Goal: Find specific page/section: Find specific page/section

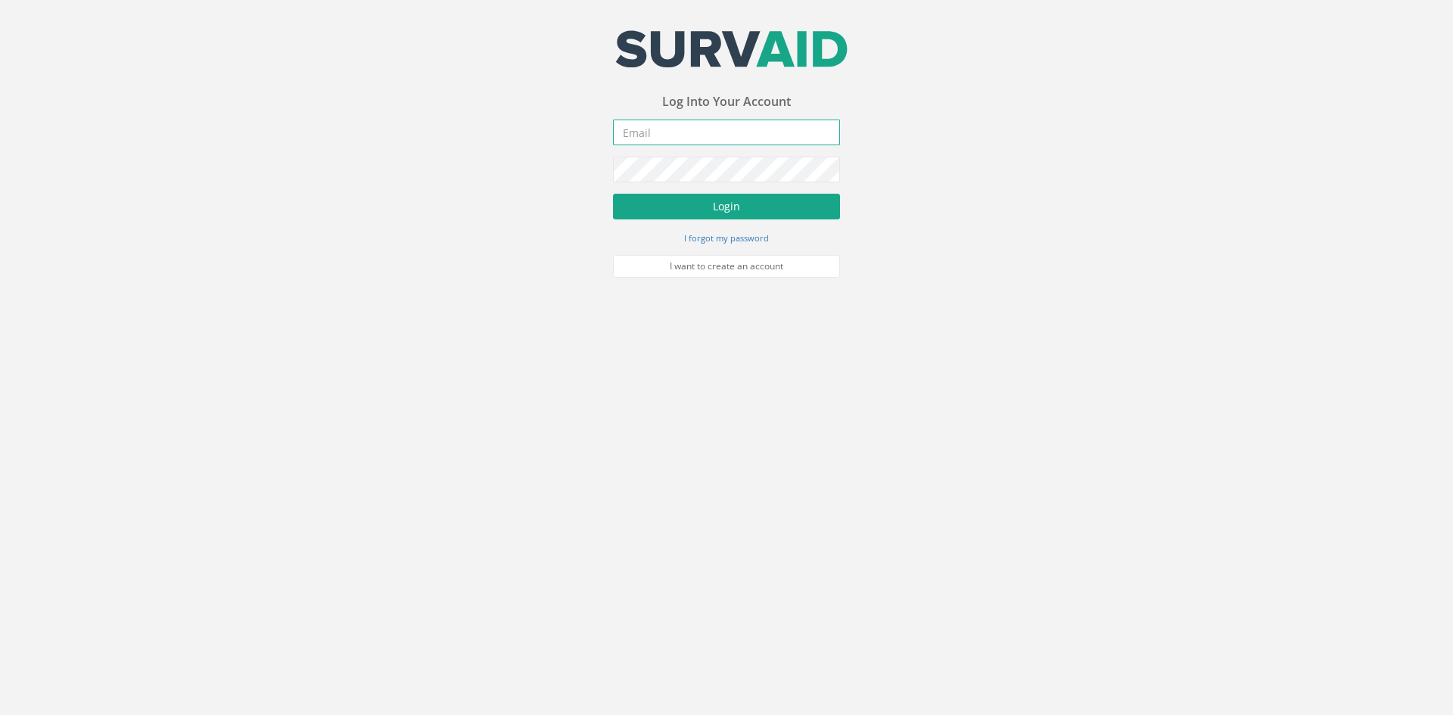
type input "[EMAIL_ADDRESS][PERSON_NAME][DOMAIN_NAME]"
click at [778, 198] on button "Login" at bounding box center [726, 207] width 227 height 26
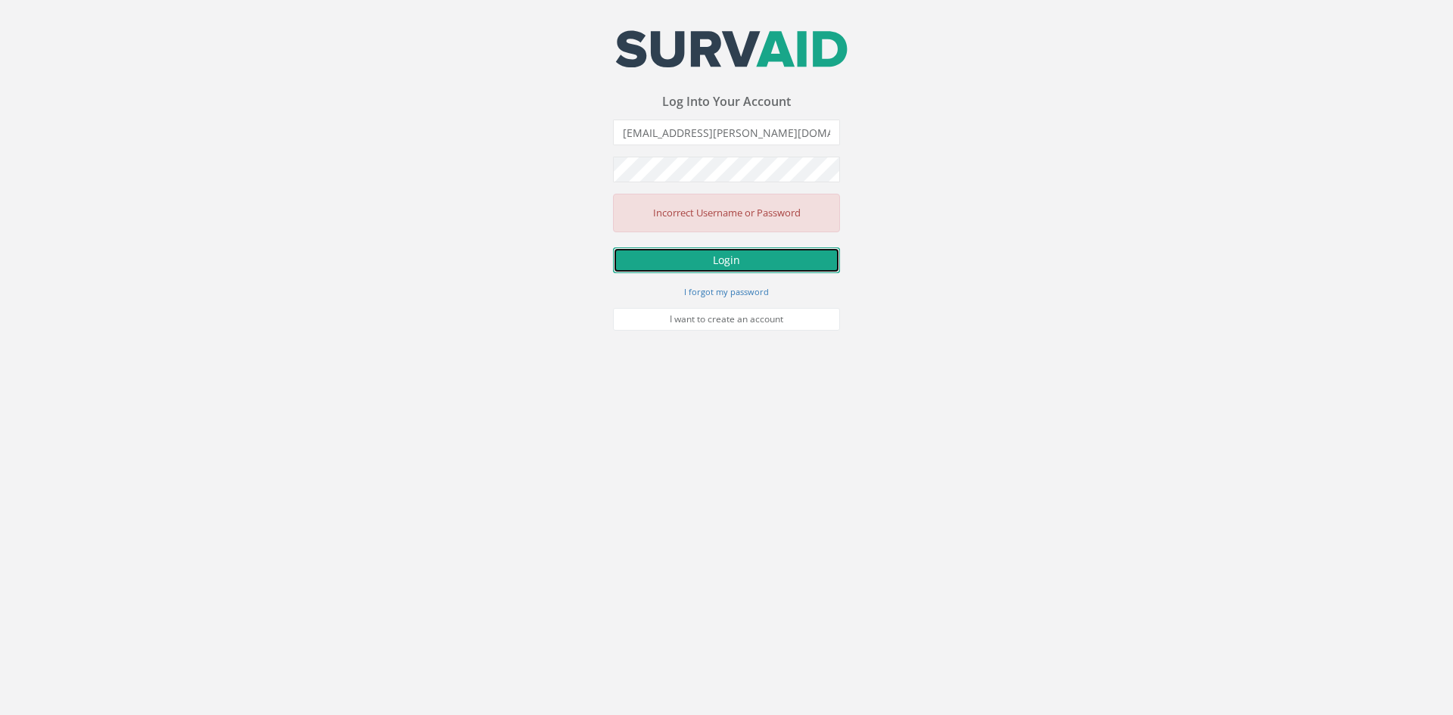
click at [740, 261] on button "Login" at bounding box center [726, 260] width 227 height 26
click at [590, 171] on div "Your email address was sucessfully verified - please login below to continue Yo…" at bounding box center [726, 165] width 1453 height 331
click at [613, 247] on button "Login" at bounding box center [726, 260] width 227 height 26
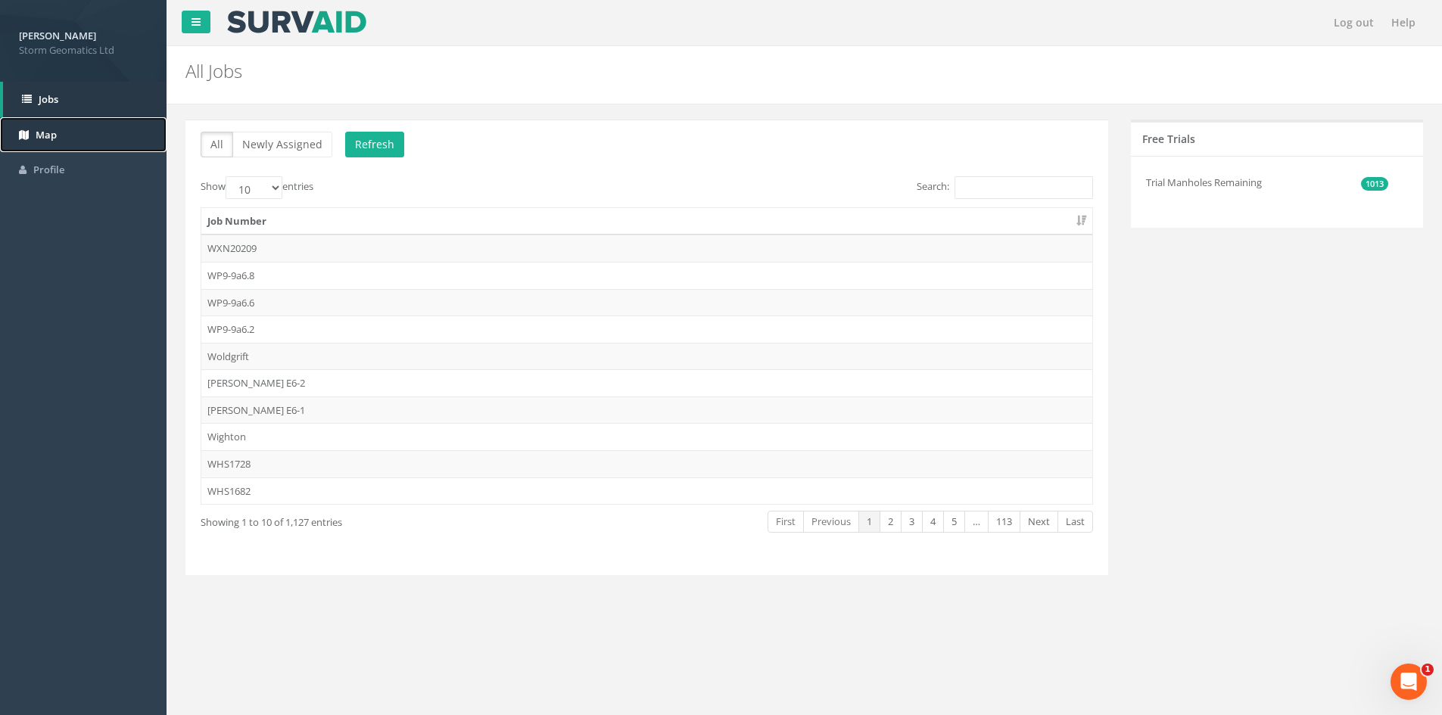
click at [86, 145] on link "Map" at bounding box center [83, 135] width 166 height 36
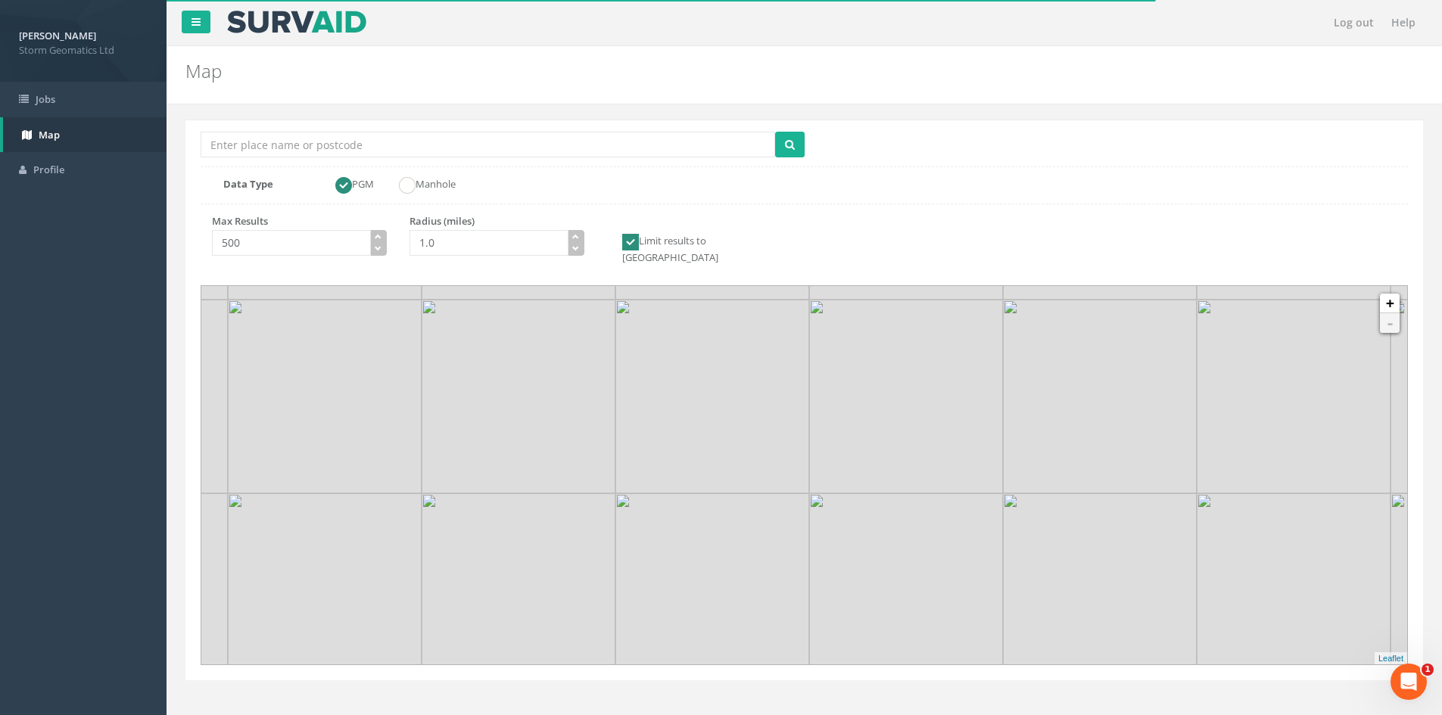
drag, startPoint x: 1087, startPoint y: 491, endPoint x: 1068, endPoint y: 434, distance: 60.8
click at [1068, 434] on img at bounding box center [1100, 397] width 194 height 194
